Goal: Connect with others: Connect with others

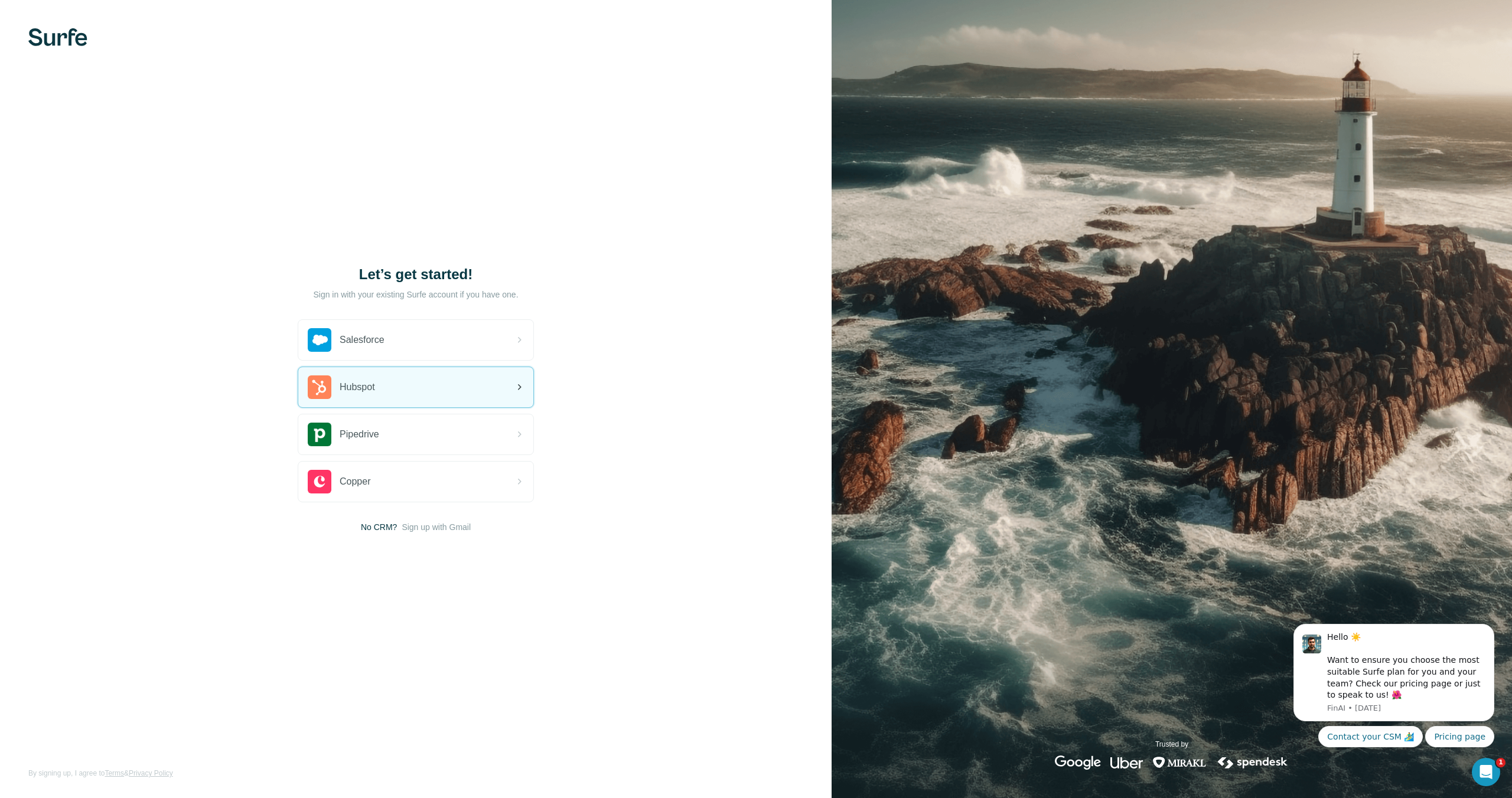
click at [407, 390] on div "Hubspot" at bounding box center [416, 387] width 235 height 40
click at [358, 398] on div "Hubspot" at bounding box center [342, 387] width 68 height 23
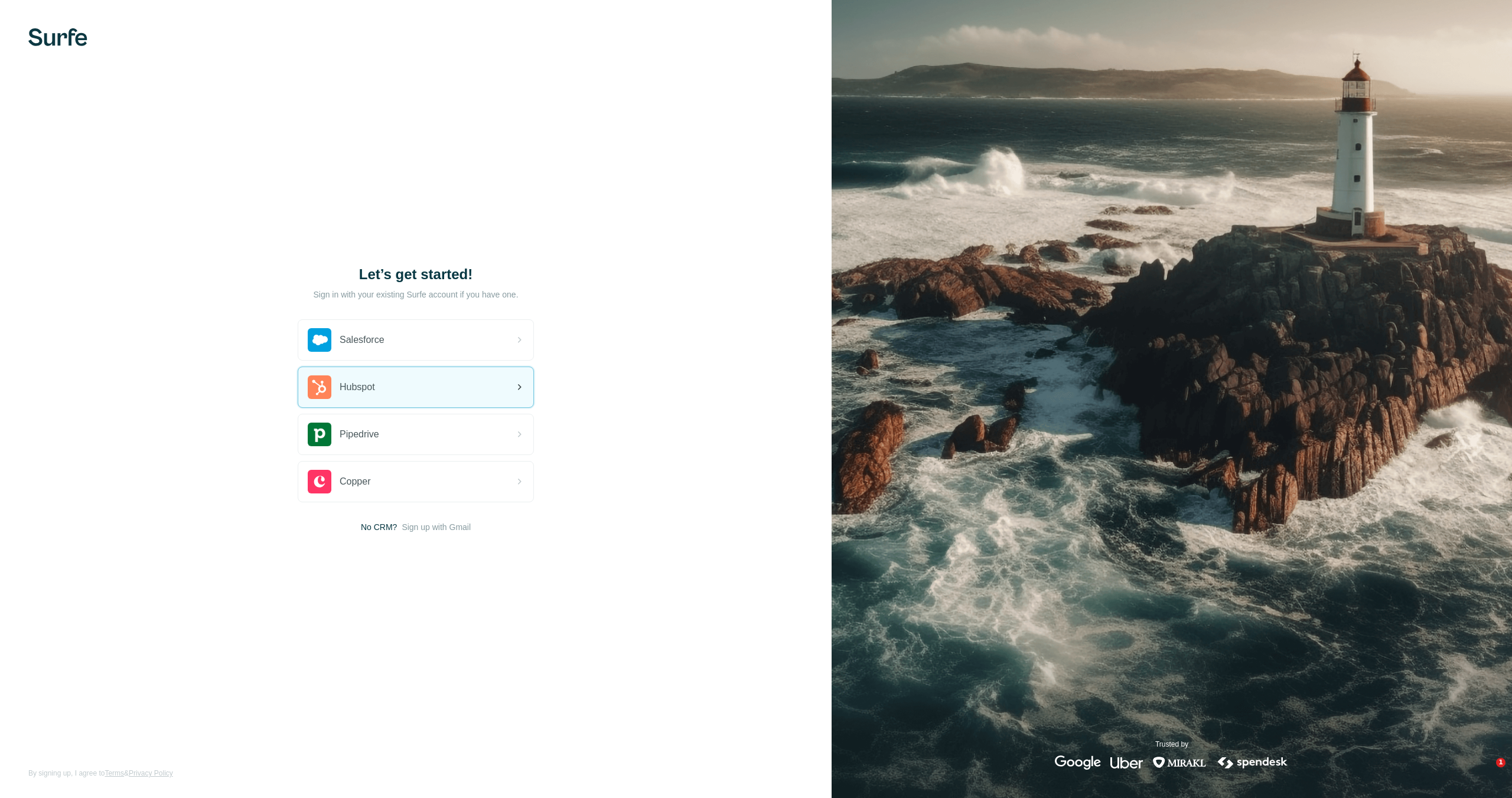
click at [382, 391] on div "Hubspot" at bounding box center [416, 387] width 235 height 40
